Goal: Task Accomplishment & Management: Manage account settings

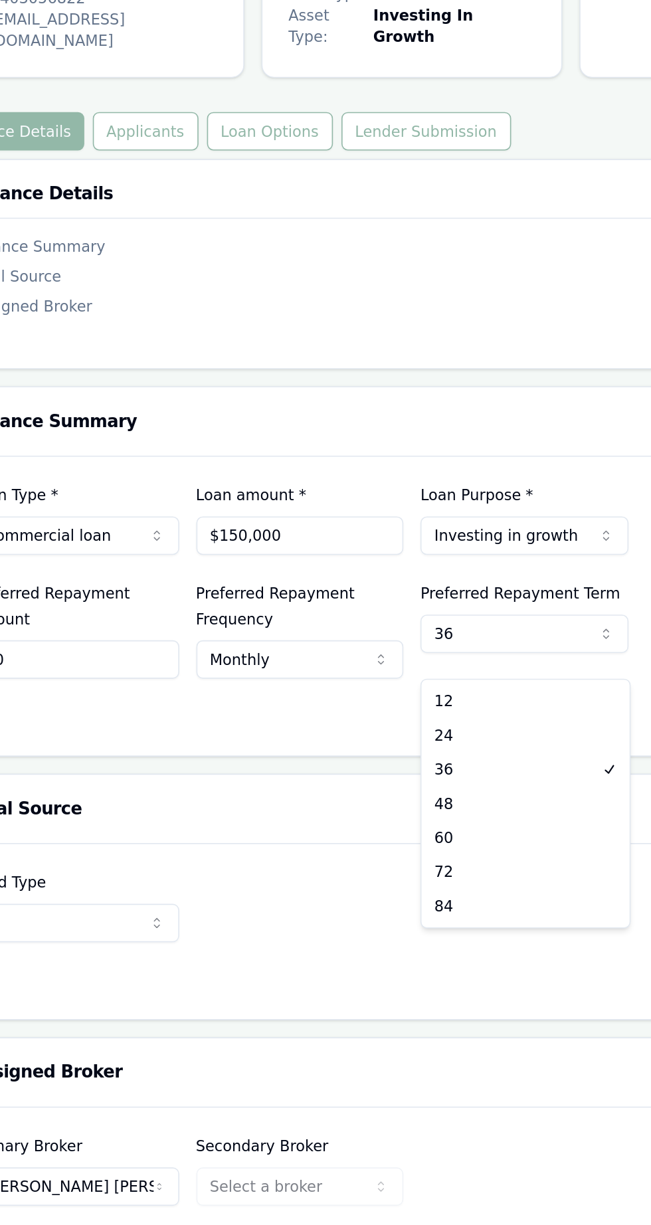
click at [426, 521] on html "Emu Broker Deals View D-Z62ANPEJ3U [PERSON_NAME] Toggle Menu Customer [PERSON_N…" at bounding box center [325, 612] width 651 height 1225
select select "60"
click at [399, 628] on h3 "Deal Source" at bounding box center [344, 622] width 549 height 11
click at [369, 606] on div "Finance Summary Loan Type * Commercial loan Consumer loan Consumer asset Commer…" at bounding box center [344, 645] width 582 height 572
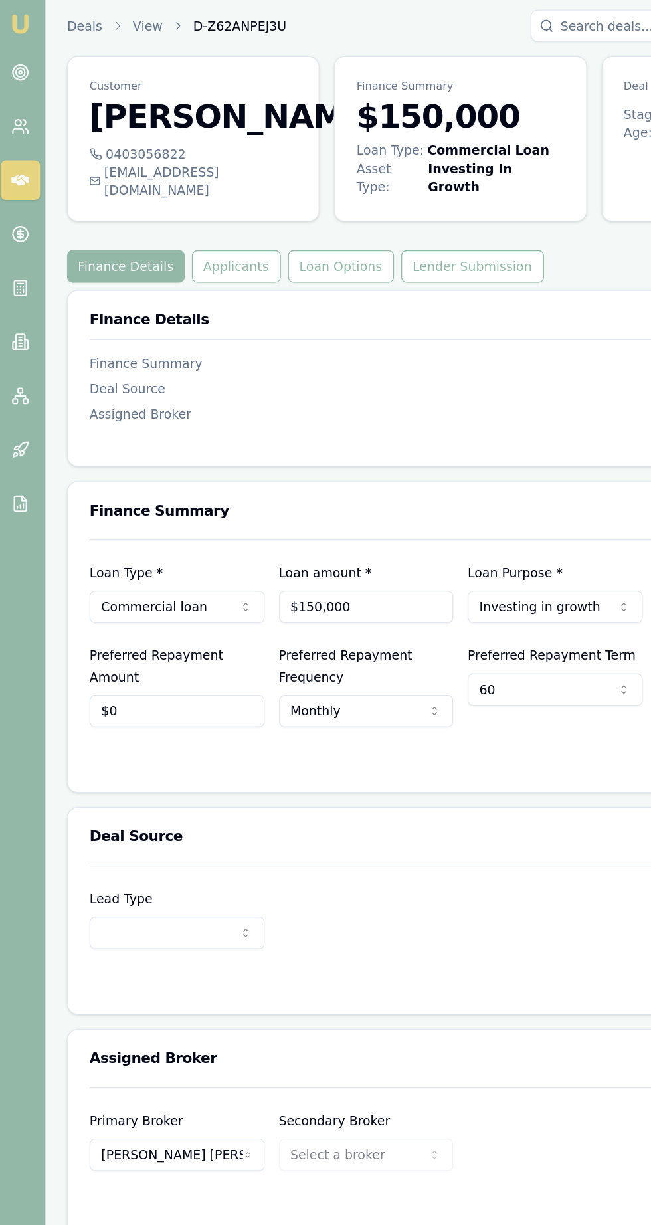
click at [166, 213] on button "Applicants" at bounding box center [178, 201] width 66 height 24
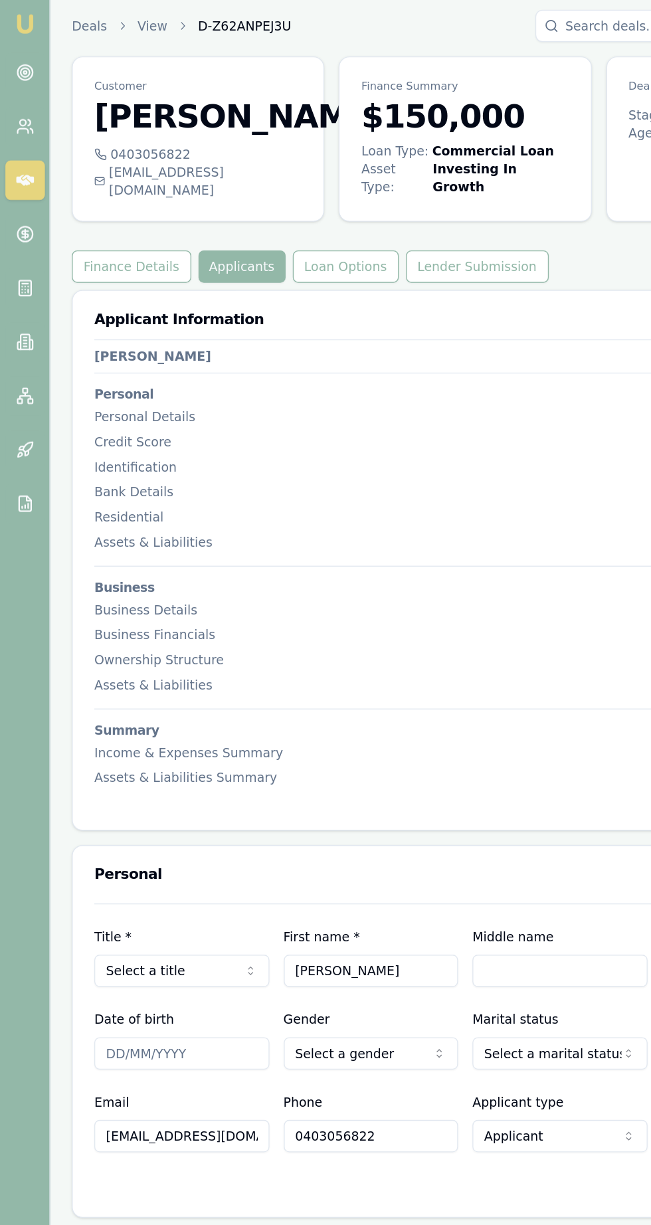
click at [82, 318] on div "Personal Details" at bounding box center [328, 311] width 517 height 13
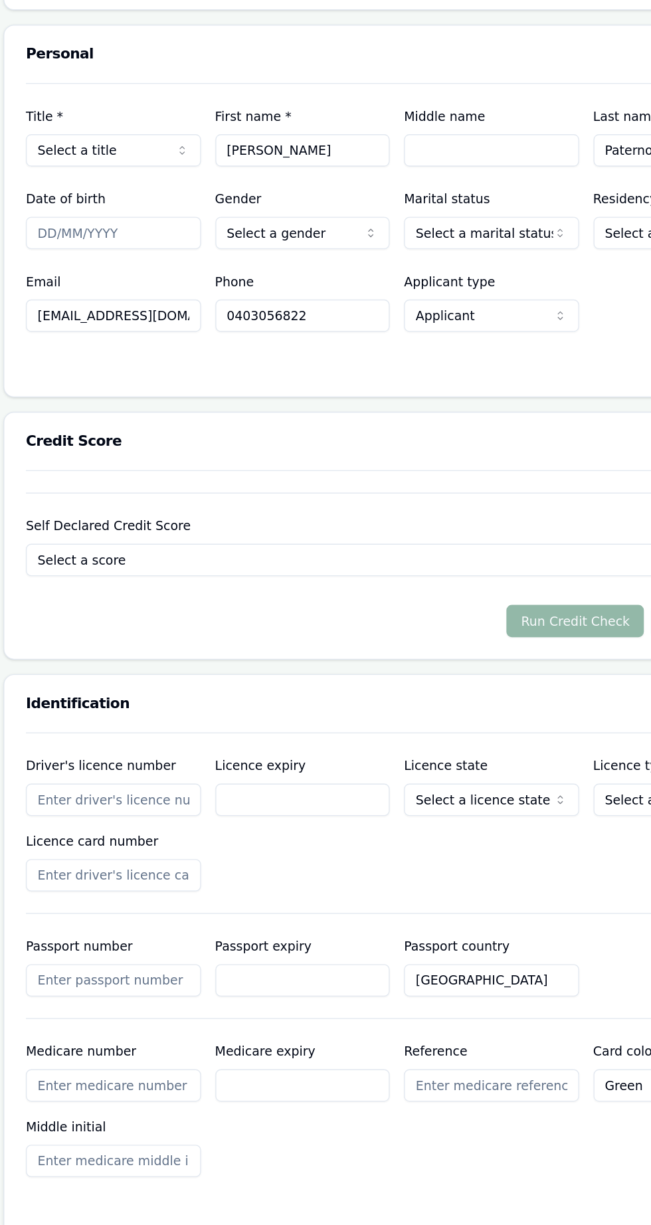
scroll to position [323, 0]
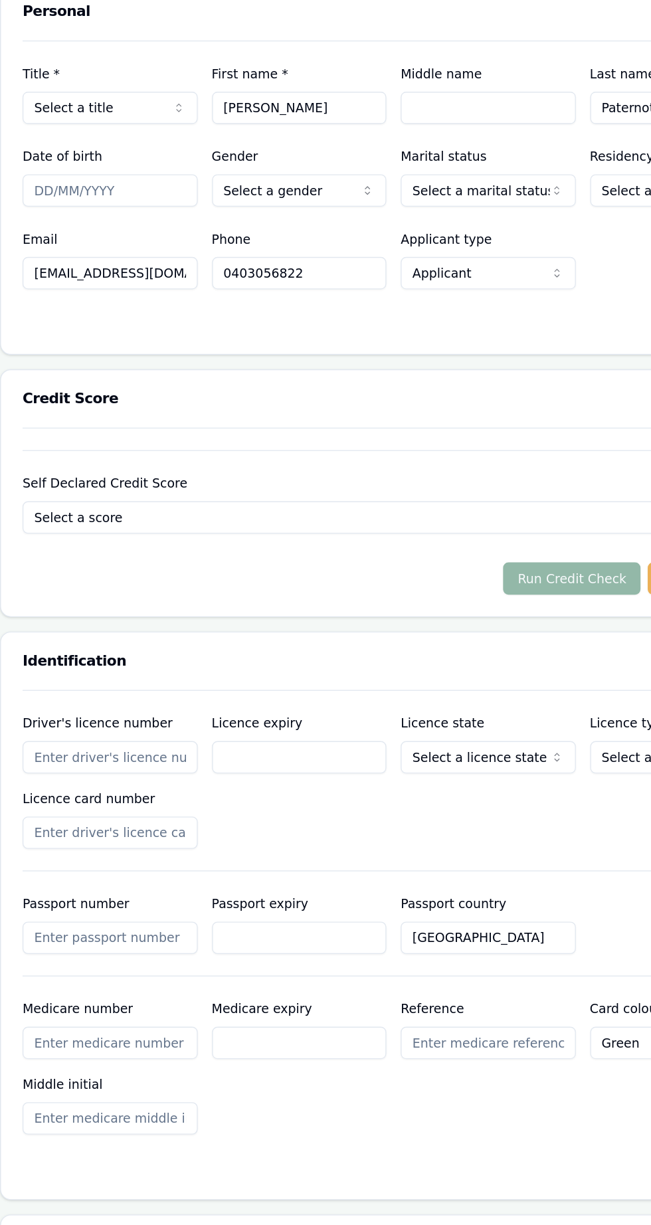
click at [308, 533] on input "0403056822" at bounding box center [275, 521] width 130 height 24
type input "0"
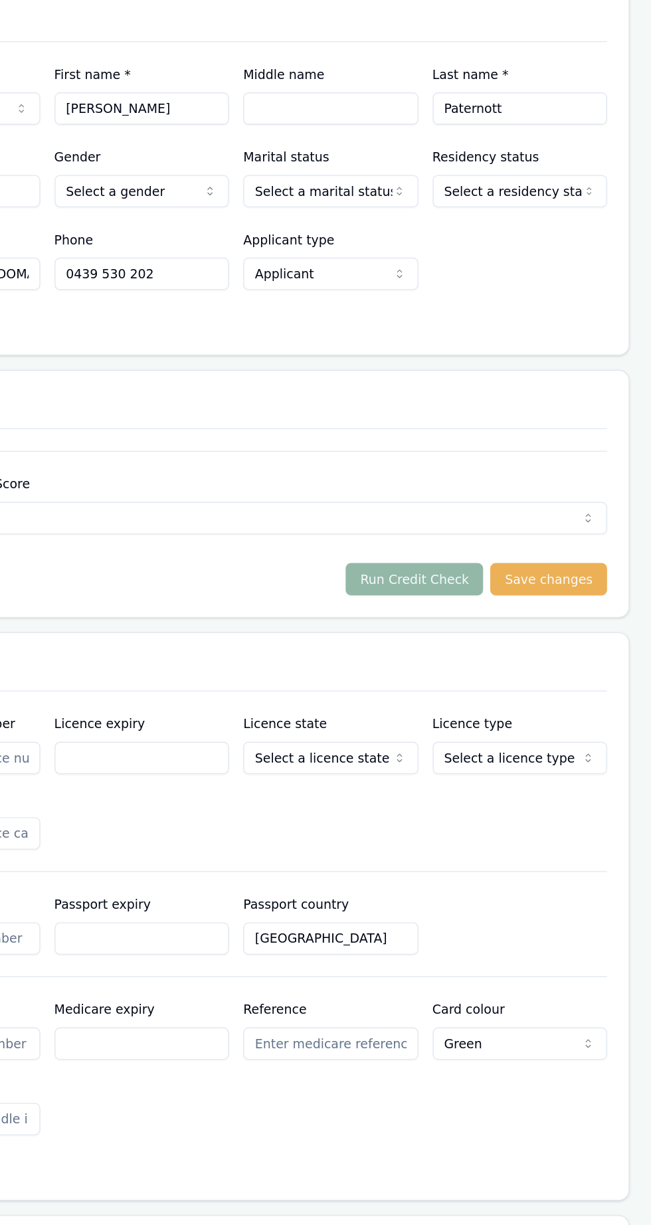
click at [227, 565] on div at bounding box center [344, 560] width 549 height 11
type input "0439530202"
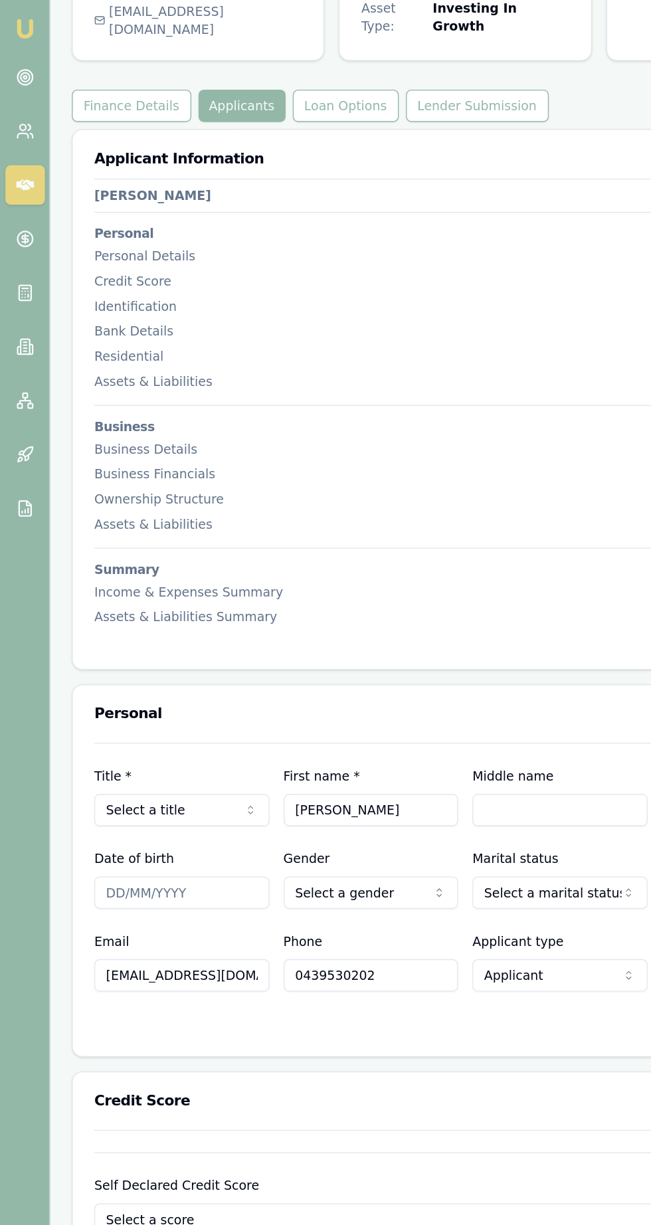
scroll to position [0, 0]
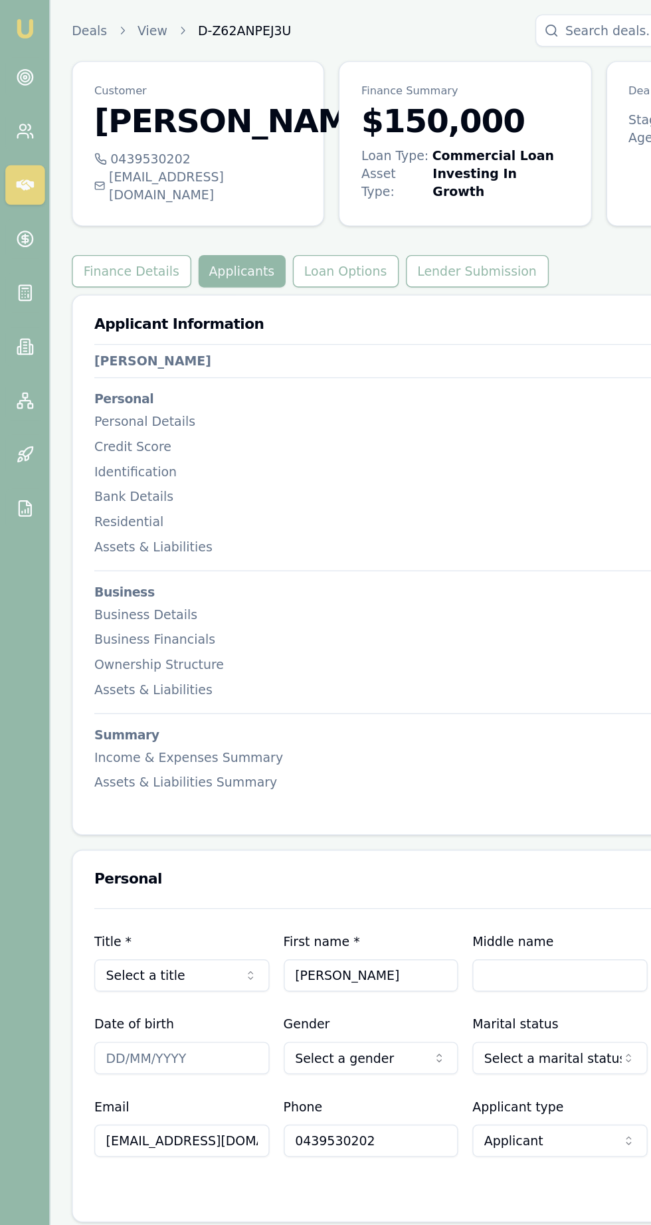
click at [18, 97] on icon at bounding box center [18, 96] width 13 height 13
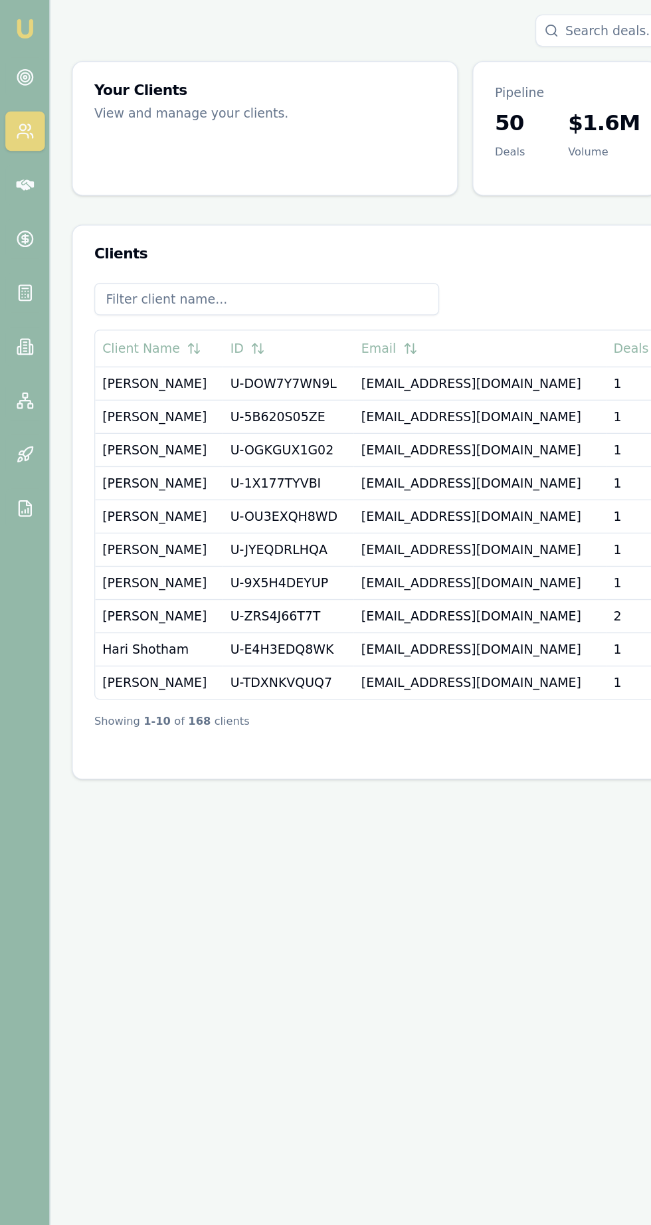
click at [22, 138] on icon at bounding box center [18, 137] width 13 height 8
